Goal: Task Accomplishment & Management: Complete application form

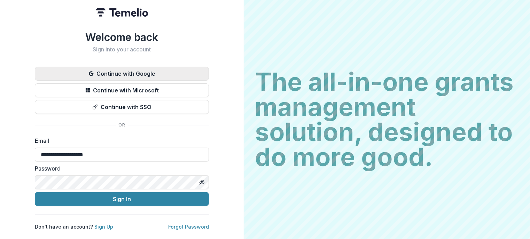
click at [145, 69] on button "Continue with Google" at bounding box center [122, 74] width 174 height 14
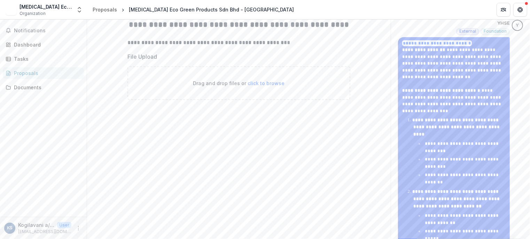
scroll to position [139, 0]
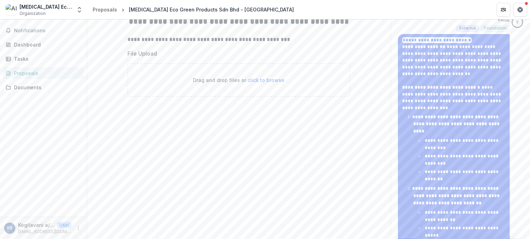
click at [274, 97] on div "Drag and drop files or click to browse" at bounding box center [238, 80] width 223 height 34
click at [266, 83] on span "click to browse" at bounding box center [266, 80] width 37 height 6
type input "**********"
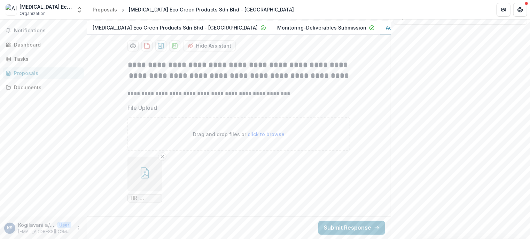
scroll to position [121, 0]
click at [218, 47] on button "Hide Assistant" at bounding box center [209, 45] width 53 height 11
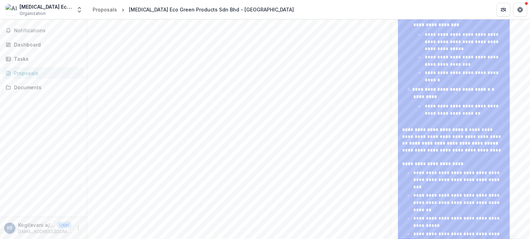
scroll to position [441, 0]
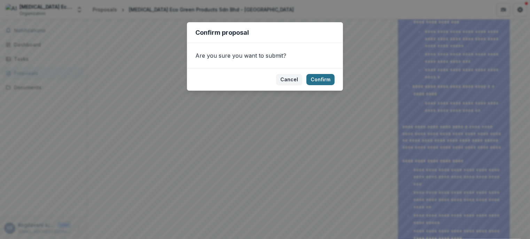
click at [323, 78] on button "Confirm" at bounding box center [320, 79] width 28 height 11
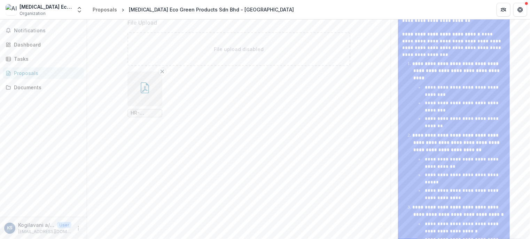
scroll to position [164, 0]
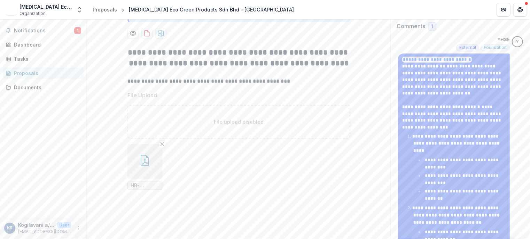
scroll to position [104, 0]
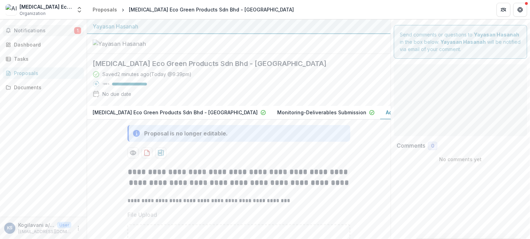
click at [77, 32] on span "1" at bounding box center [77, 30] width 7 height 7
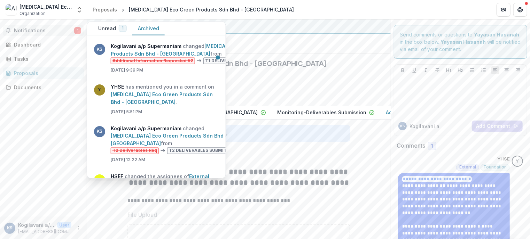
click at [142, 30] on button "Archived" at bounding box center [148, 29] width 32 height 14
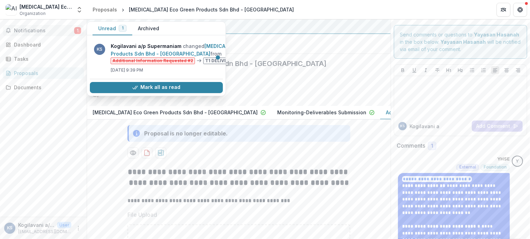
click at [111, 26] on button "Unread 1" at bounding box center [113, 29] width 40 height 14
click at [145, 57] on link "[MEDICAL_DATA] Eco Green Products Sdn Bhd - [GEOGRAPHIC_DATA]" at bounding box center [191, 50] width 161 height 14
